Goal: Information Seeking & Learning: Compare options

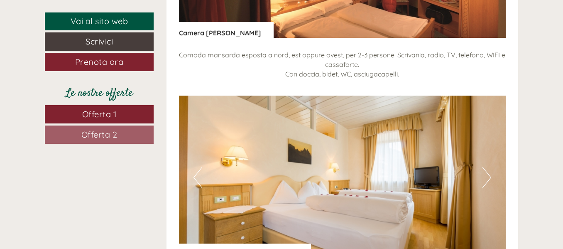
scroll to position [1909, 0]
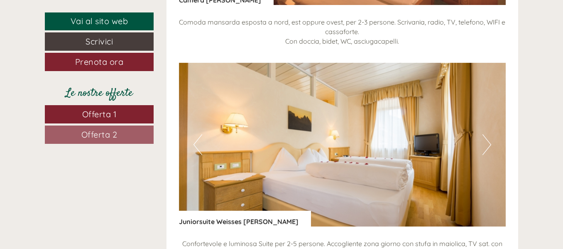
click at [491, 135] on img at bounding box center [342, 145] width 327 height 164
click at [489, 135] on button "Next" at bounding box center [486, 144] width 9 height 21
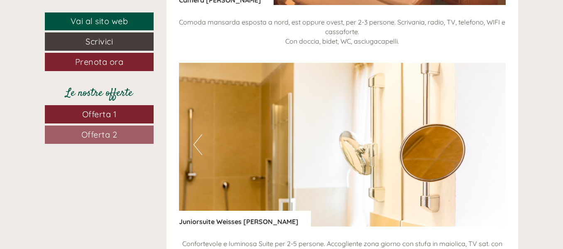
click at [488, 137] on button "Next" at bounding box center [486, 144] width 9 height 21
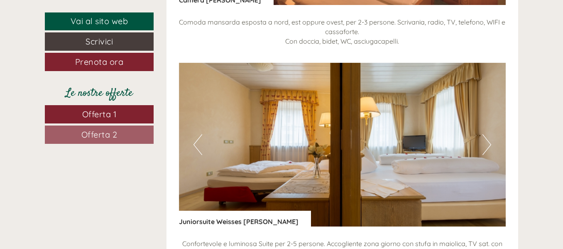
click at [490, 134] on button "Next" at bounding box center [486, 144] width 9 height 21
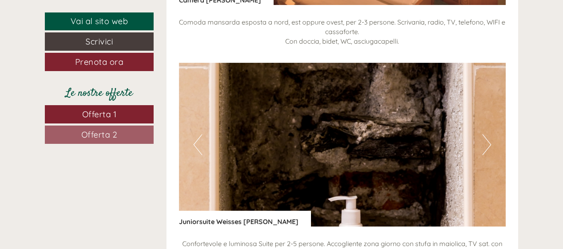
click at [489, 134] on button "Next" at bounding box center [486, 144] width 9 height 21
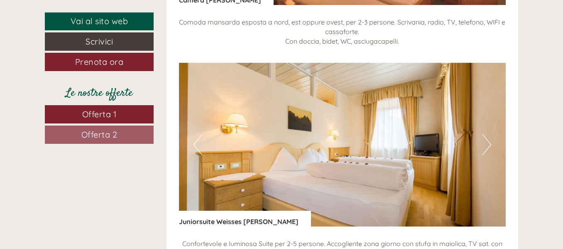
click at [489, 134] on button "Next" at bounding box center [486, 144] width 9 height 21
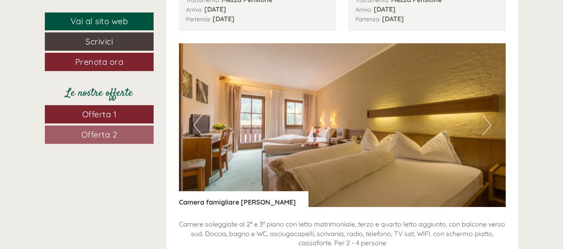
scroll to position [871, 0]
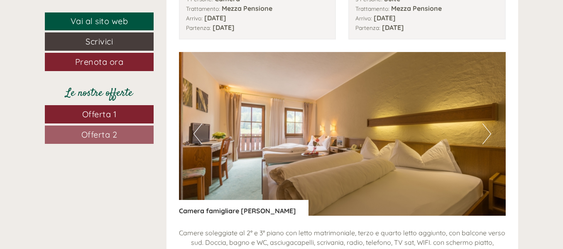
click at [488, 124] on button "Next" at bounding box center [486, 133] width 9 height 21
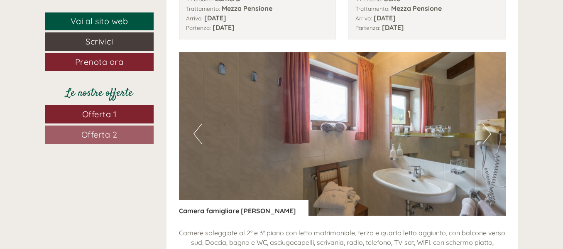
click at [488, 124] on button "Next" at bounding box center [486, 133] width 9 height 21
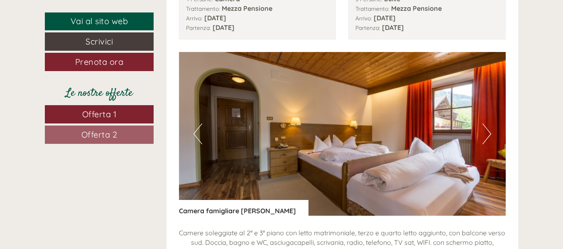
click at [488, 124] on button "Next" at bounding box center [486, 133] width 9 height 21
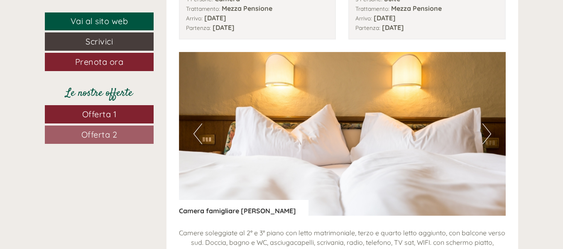
click at [488, 124] on button "Next" at bounding box center [486, 133] width 9 height 21
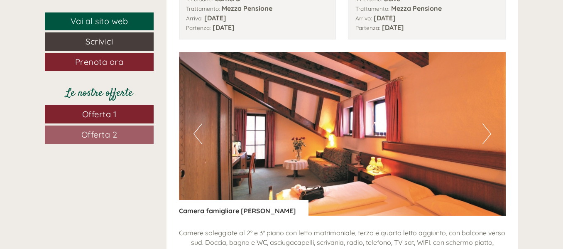
click at [488, 124] on button "Next" at bounding box center [486, 133] width 9 height 21
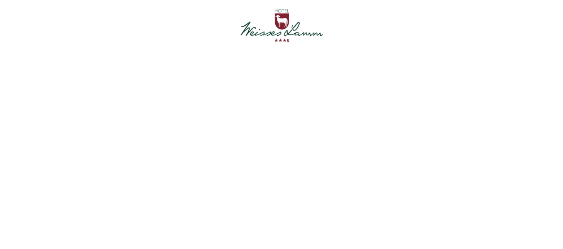
scroll to position [0, 0]
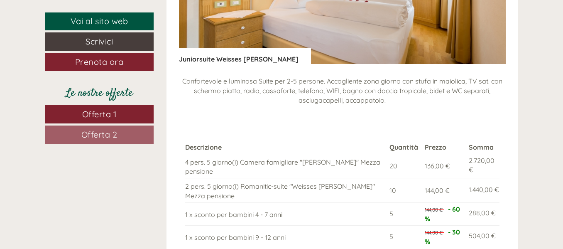
scroll to position [1245, 0]
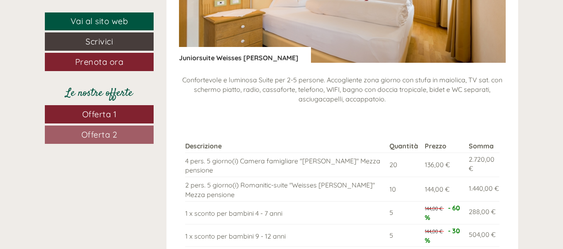
click at [104, 136] on span "Offerta 2" at bounding box center [99, 134] width 36 height 10
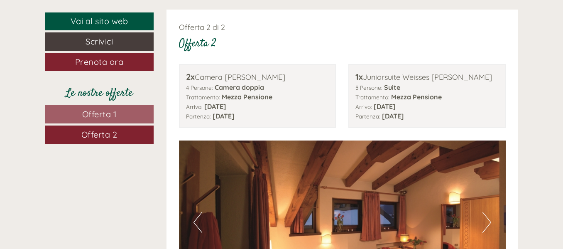
click at [104, 117] on span "Offerta 1" at bounding box center [99, 114] width 34 height 10
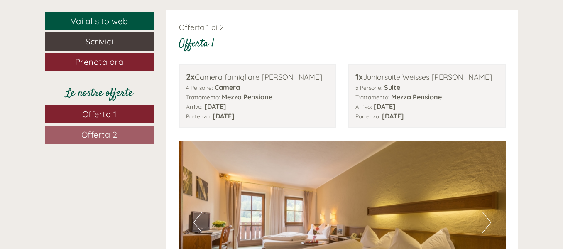
click at [111, 135] on span "Offerta 2" at bounding box center [99, 134] width 36 height 10
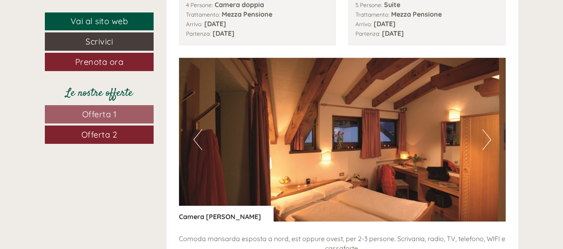
scroll to position [908, 0]
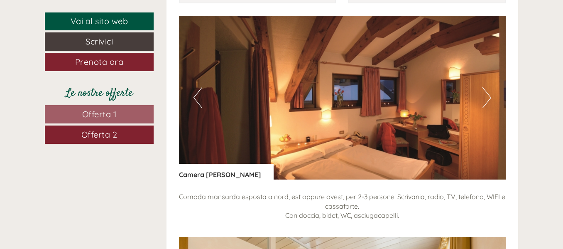
click at [110, 118] on span "Offerta 1" at bounding box center [99, 114] width 34 height 10
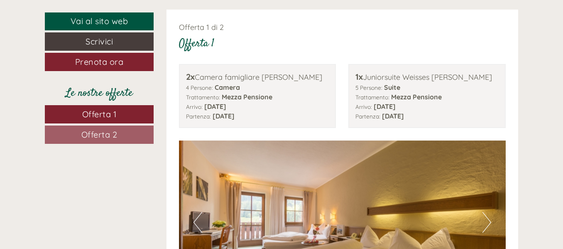
click at [118, 132] on link "Offerta 2" at bounding box center [99, 134] width 109 height 18
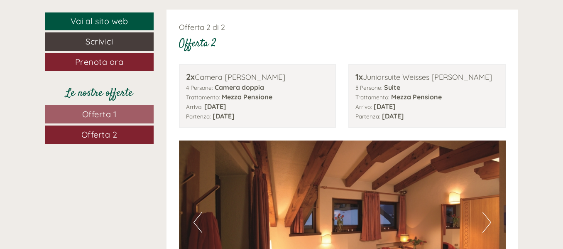
click at [117, 115] on link "Offerta 1" at bounding box center [99, 114] width 109 height 18
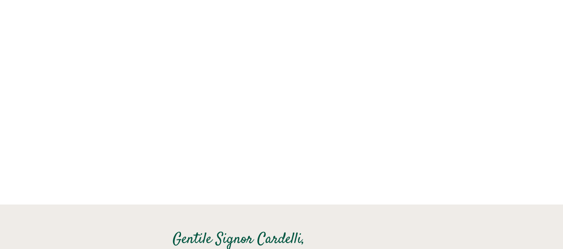
scroll to position [0, 0]
